Goal: Check status: Check status

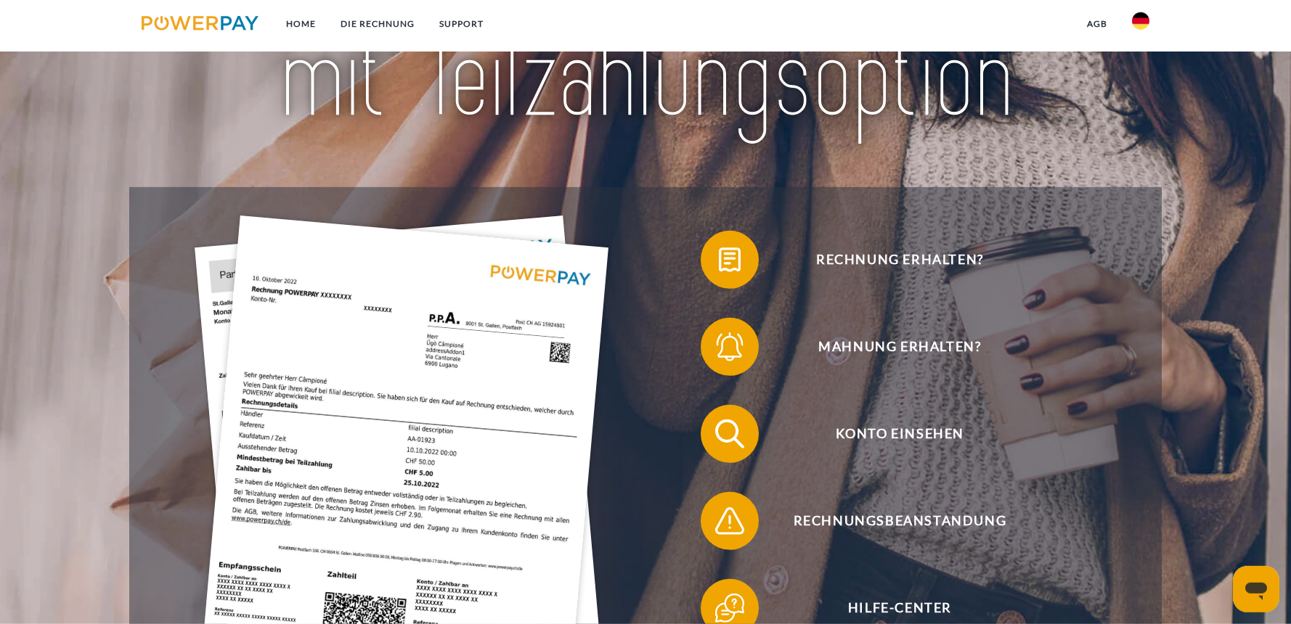
scroll to position [229, 0]
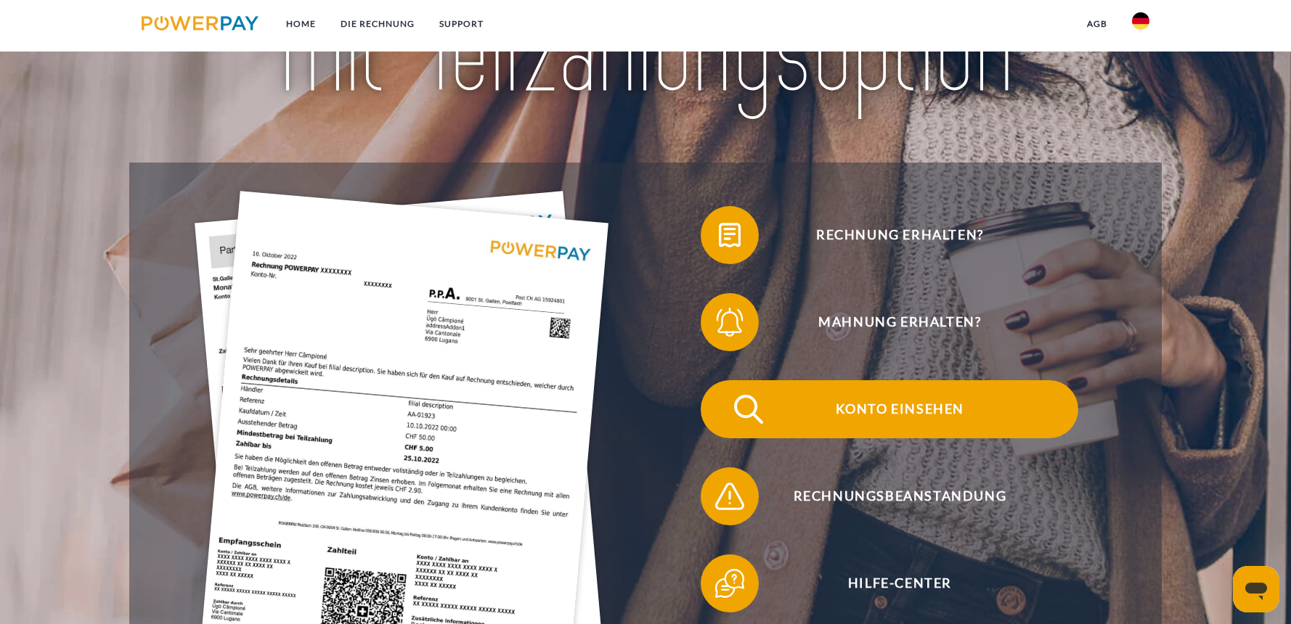
click at [837, 418] on span "Konto einsehen" at bounding box center [900, 409] width 356 height 58
click at [880, 412] on span "Konto einsehen" at bounding box center [900, 409] width 356 height 58
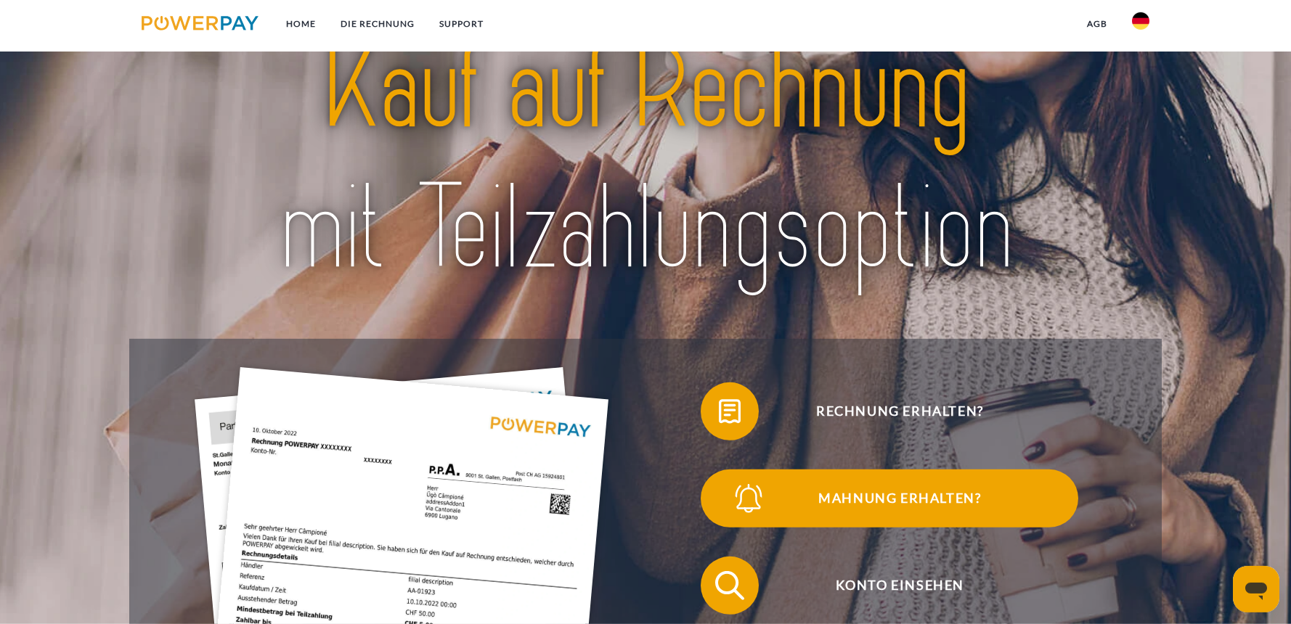
scroll to position [76, 0]
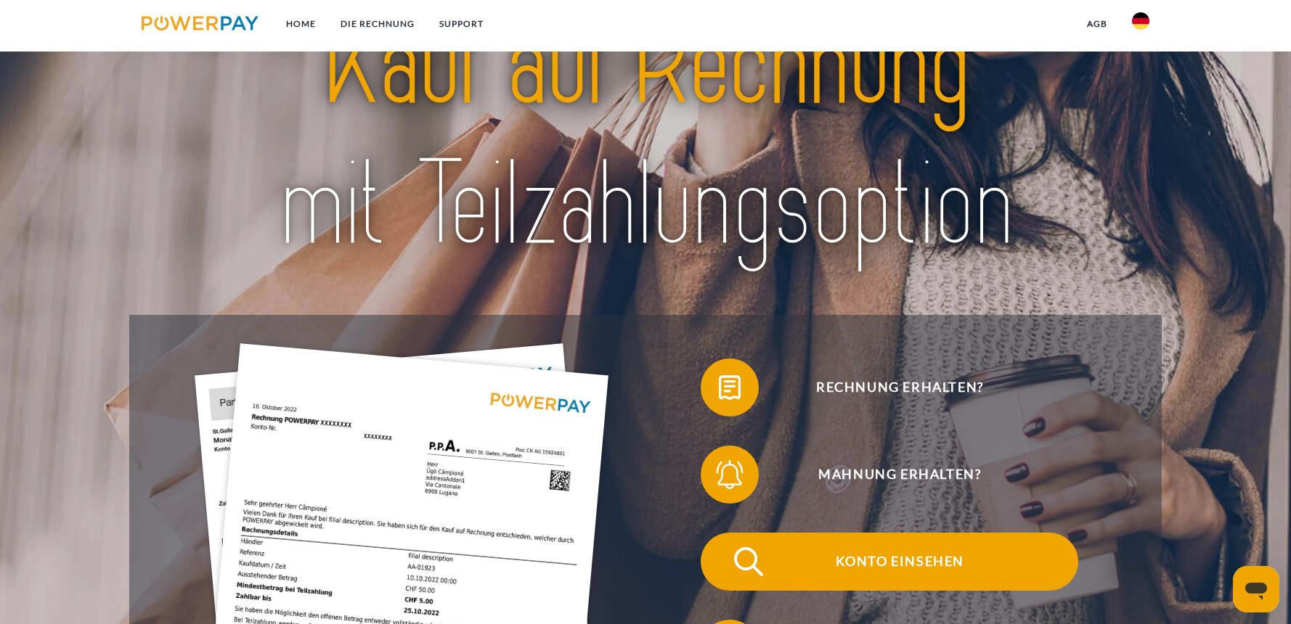
click at [862, 558] on span "Konto einsehen" at bounding box center [900, 562] width 356 height 58
